Goal: Task Accomplishment & Management: Use online tool/utility

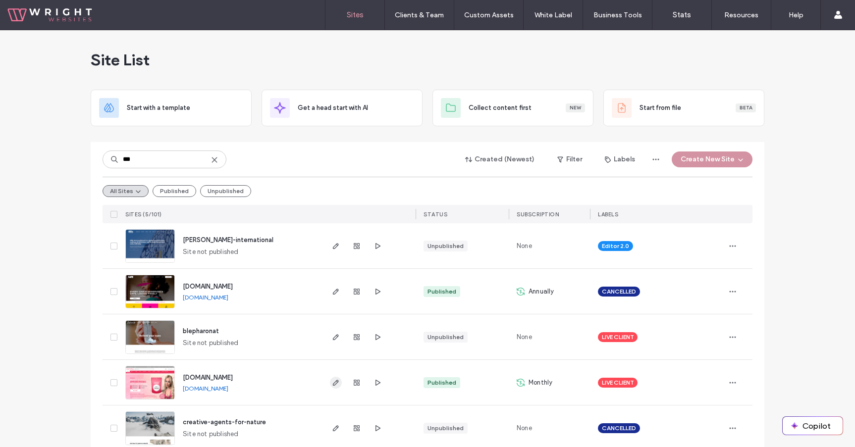
click at [334, 384] on icon "button" at bounding box center [336, 383] width 8 height 8
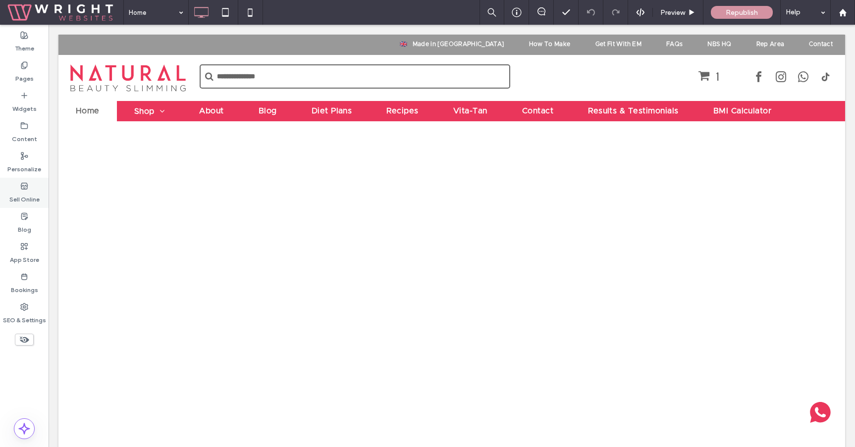
click at [25, 197] on label "Sell Online" at bounding box center [24, 197] width 30 height 14
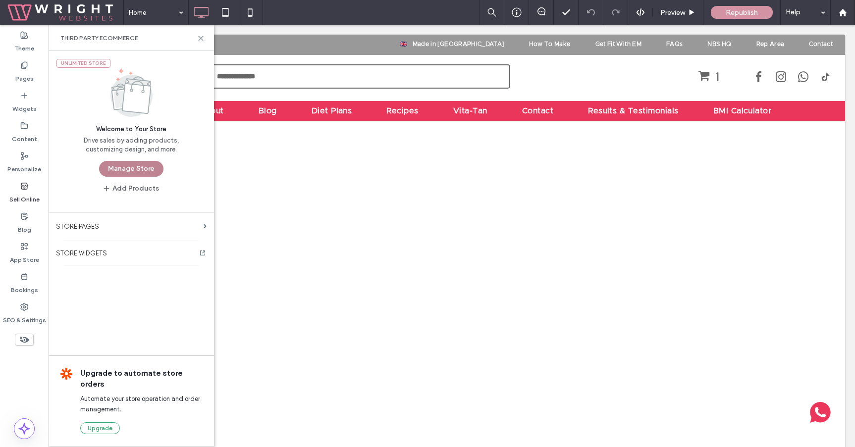
click at [146, 167] on button "Manage Store" at bounding box center [131, 169] width 64 height 16
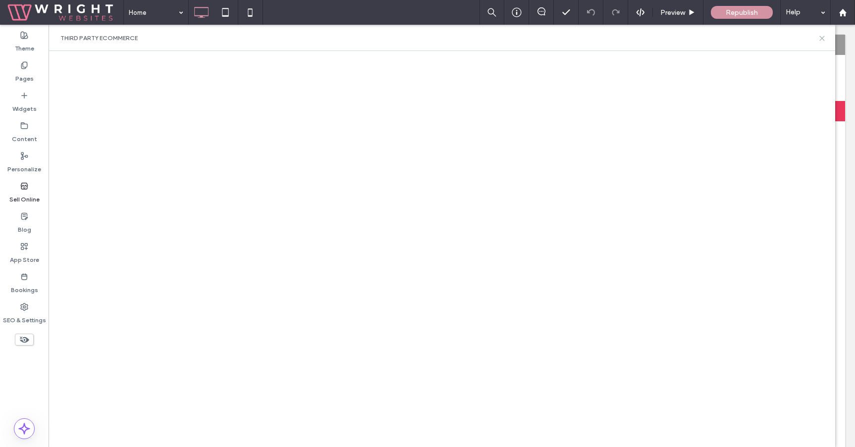
click at [819, 36] on icon at bounding box center [821, 38] width 7 height 7
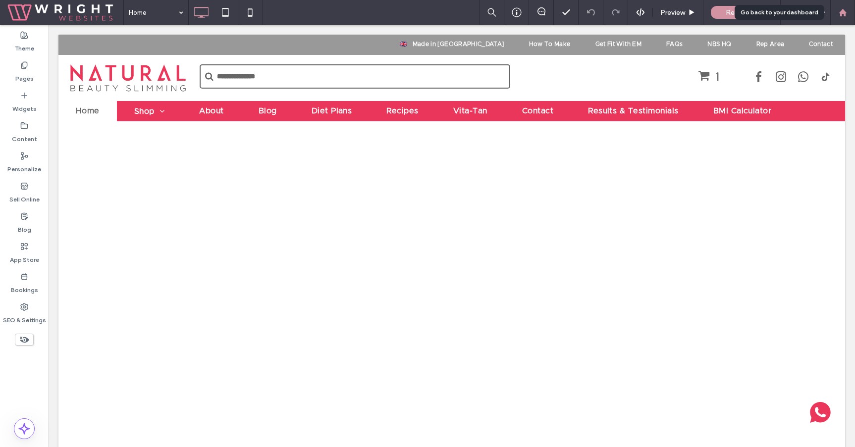
click at [851, 11] on div at bounding box center [842, 12] width 24 height 8
